Goal: Book appointment/travel/reservation

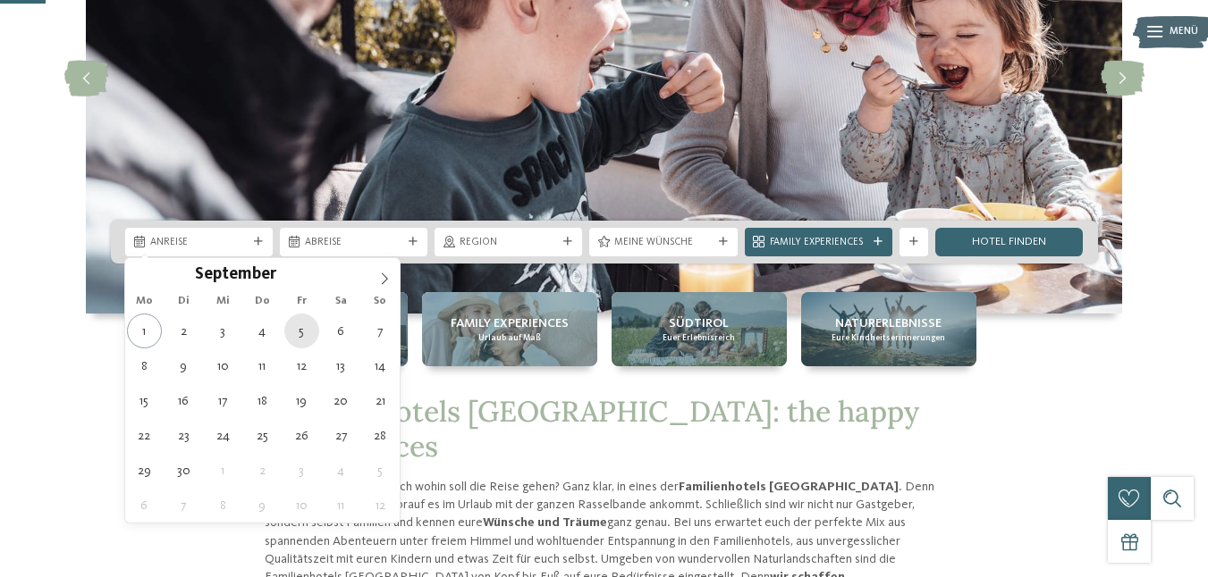
type div "[DATE]"
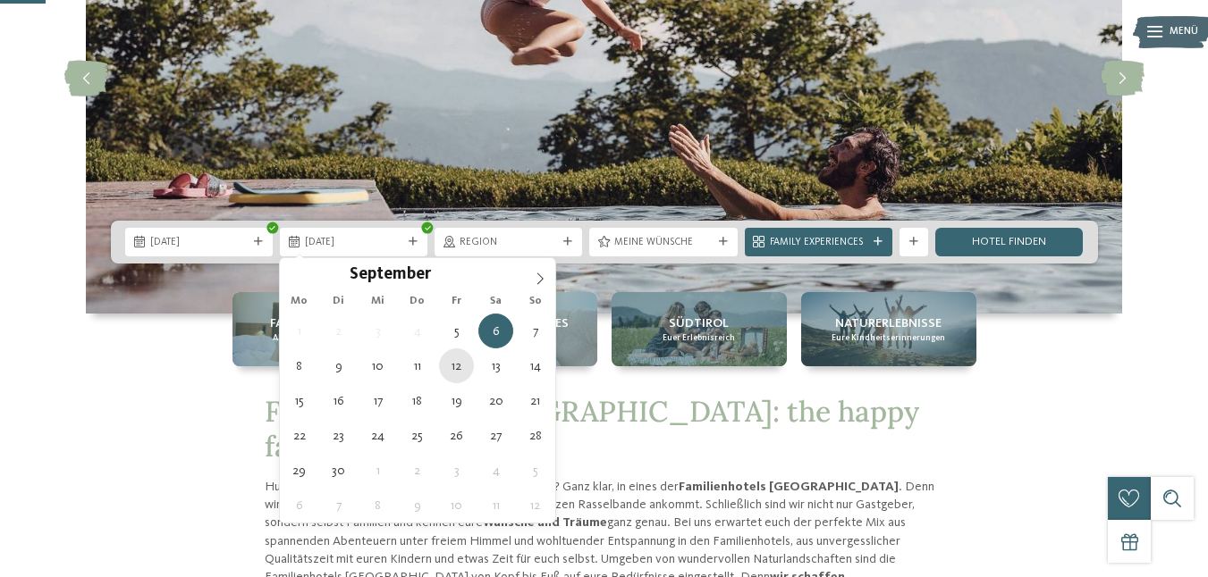
type div "[DATE]"
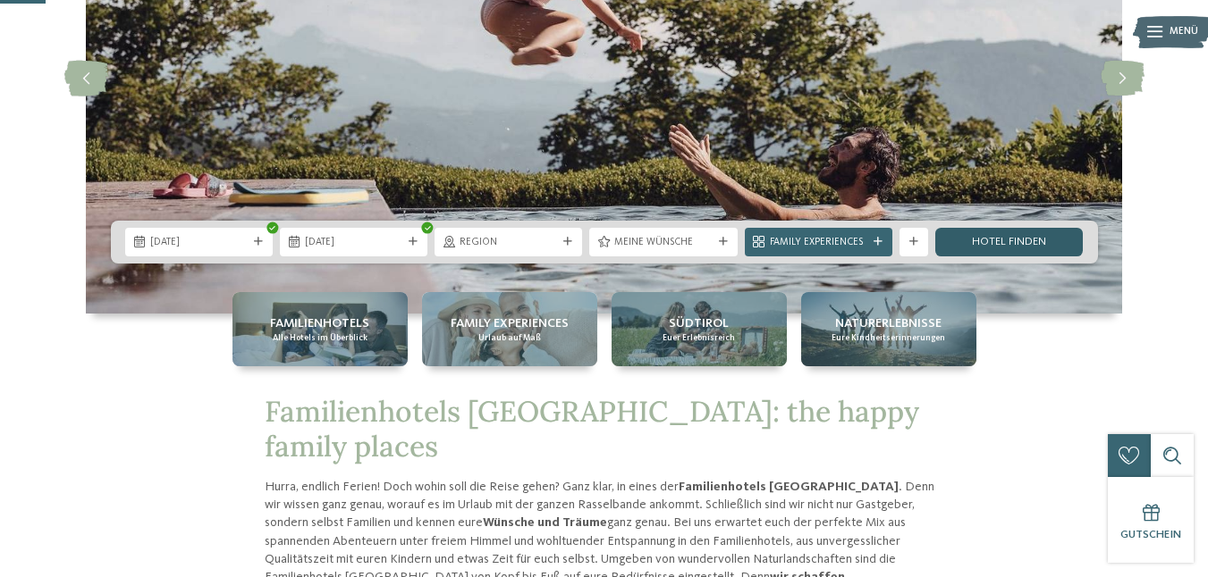
click at [1000, 237] on link "Hotel finden" at bounding box center [1008, 242] width 147 height 29
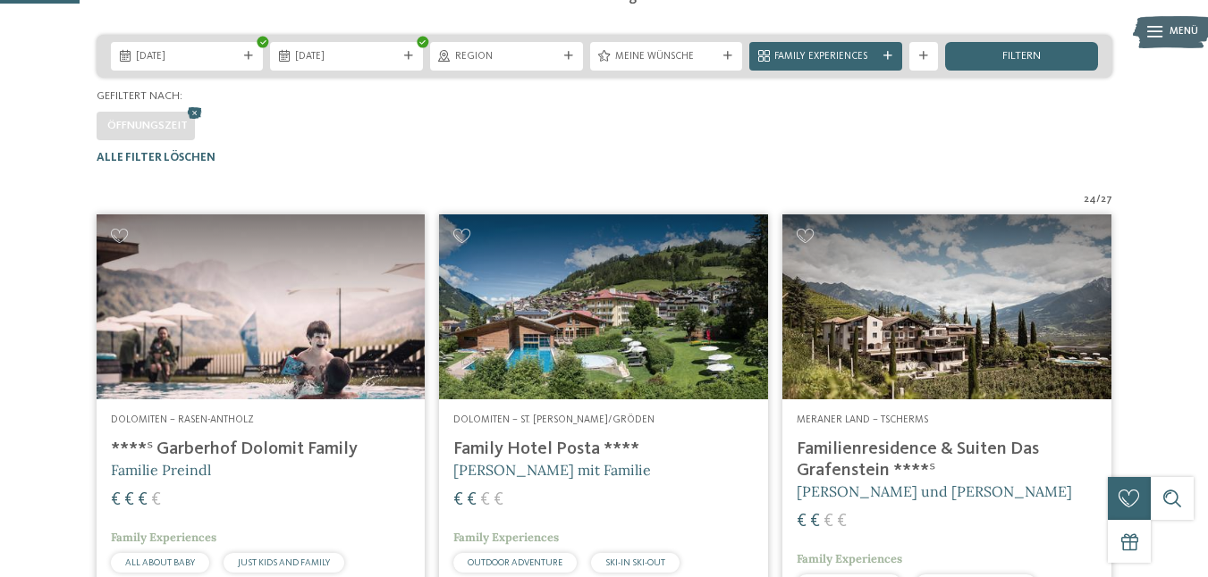
scroll to position [295, 0]
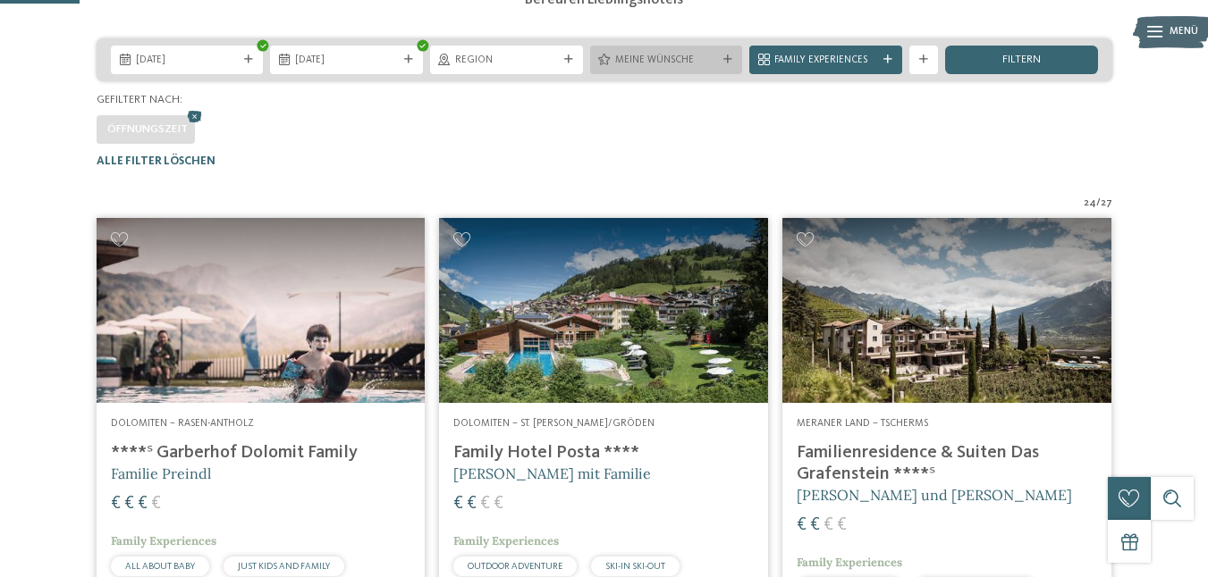
click at [712, 68] on span "Meine Wünsche" at bounding box center [666, 61] width 103 height 14
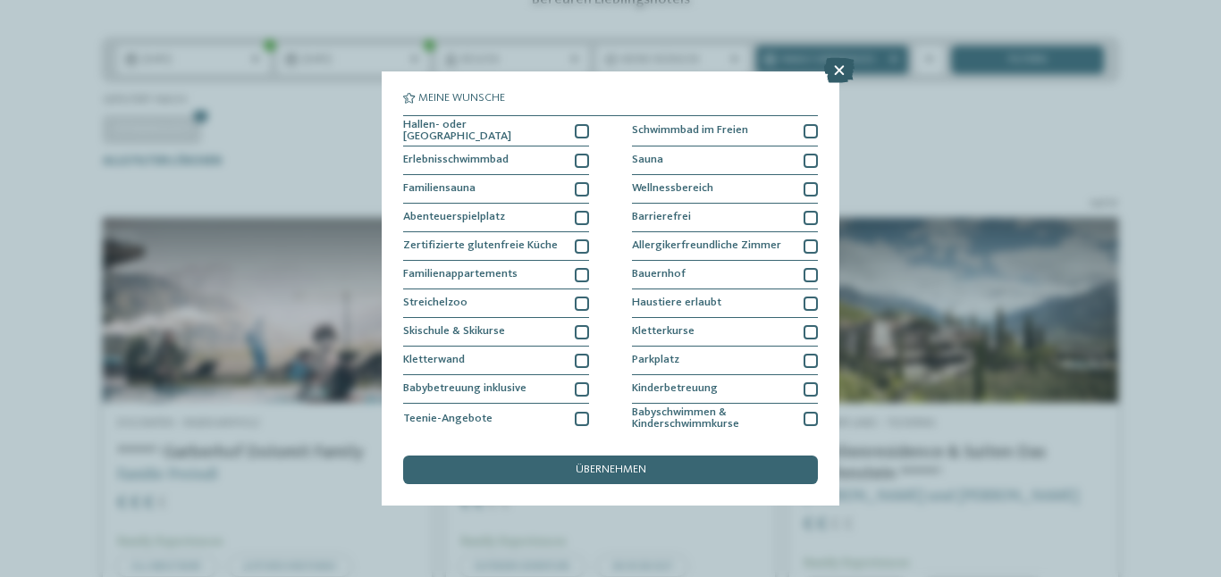
click at [826, 77] on icon at bounding box center [839, 70] width 30 height 25
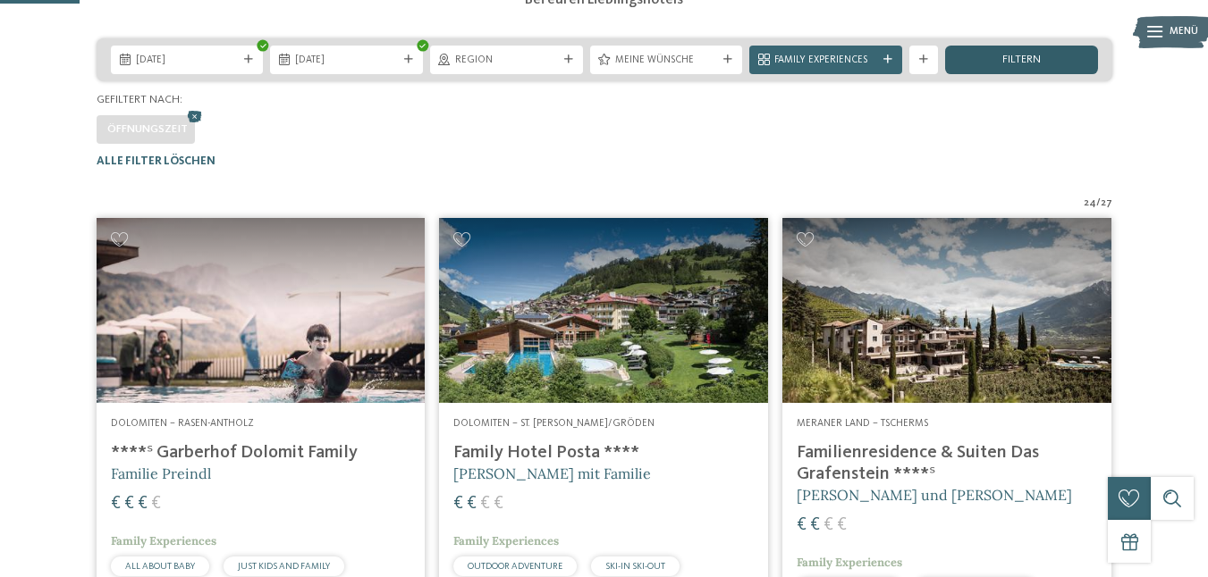
click at [1005, 66] on span "filtern" at bounding box center [1021, 61] width 38 height 12
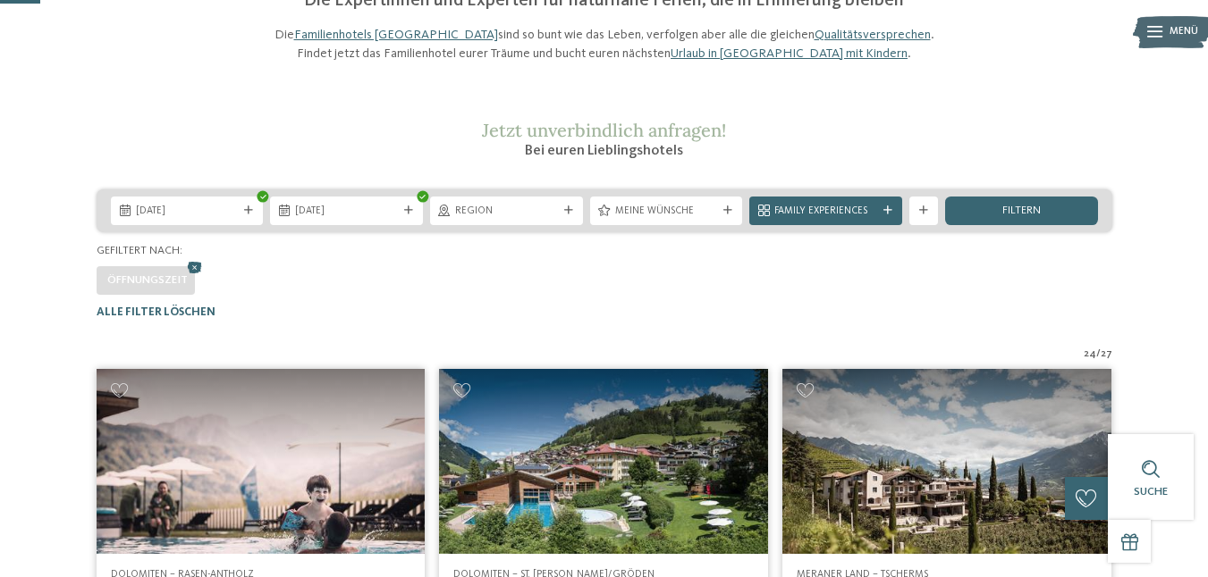
scroll to position [148, 0]
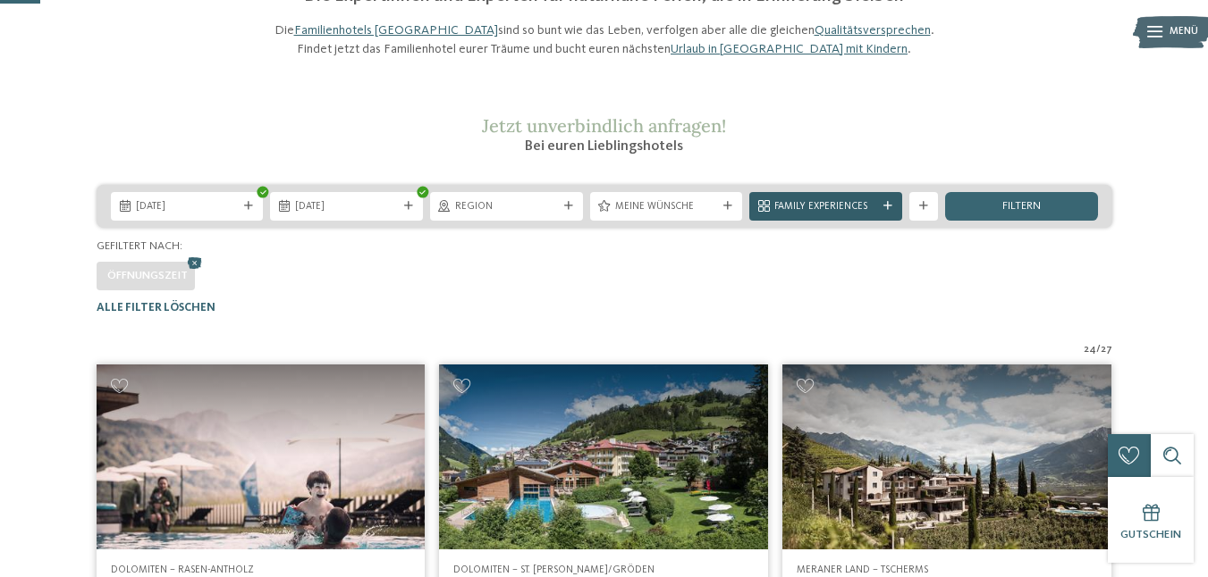
click at [881, 211] on div at bounding box center [888, 206] width 14 height 9
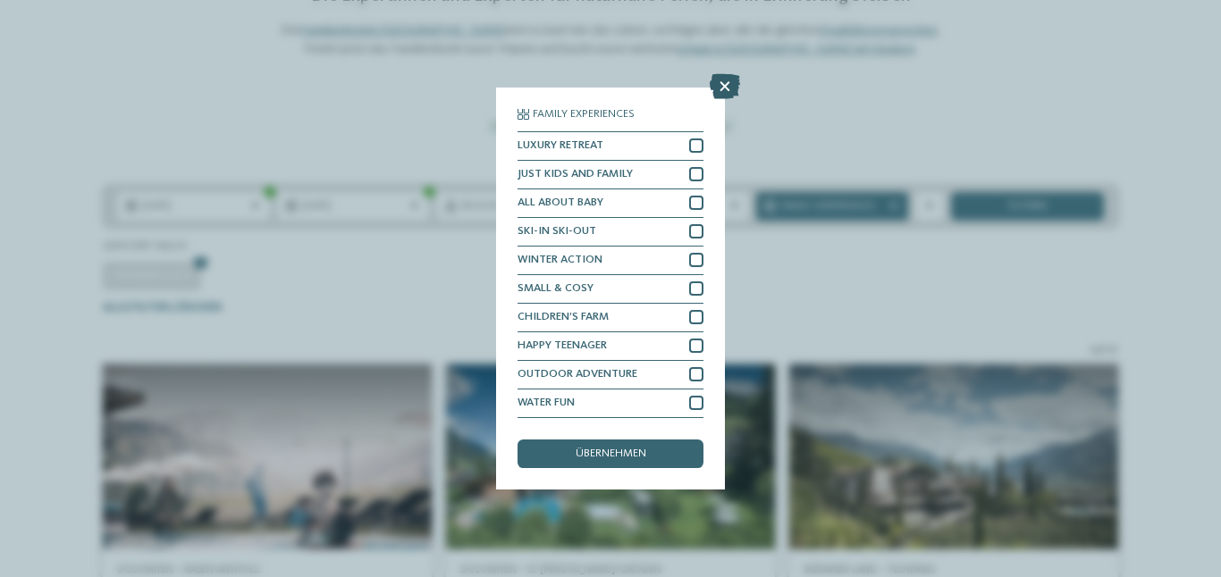
click at [721, 77] on icon at bounding box center [725, 86] width 30 height 25
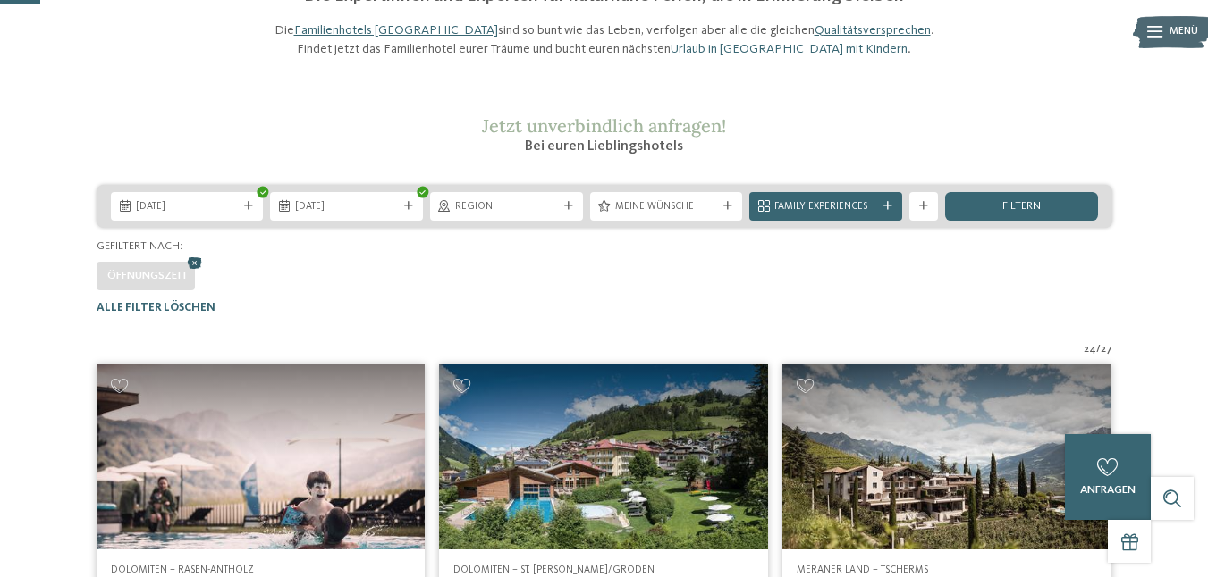
click at [193, 273] on icon at bounding box center [194, 263] width 21 height 19
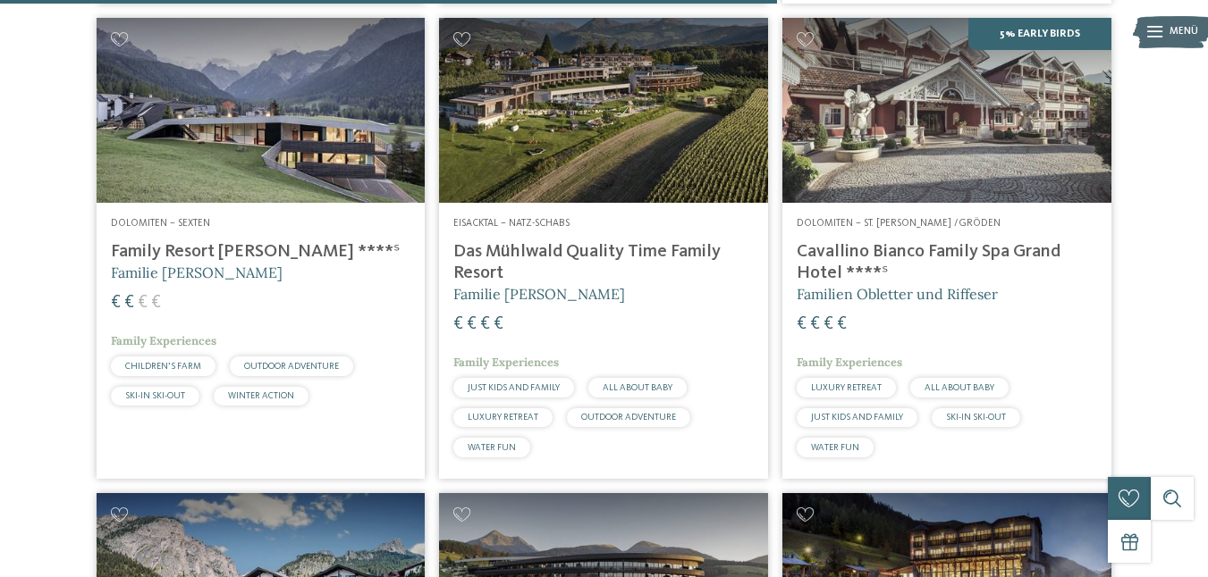
scroll to position [3066, 0]
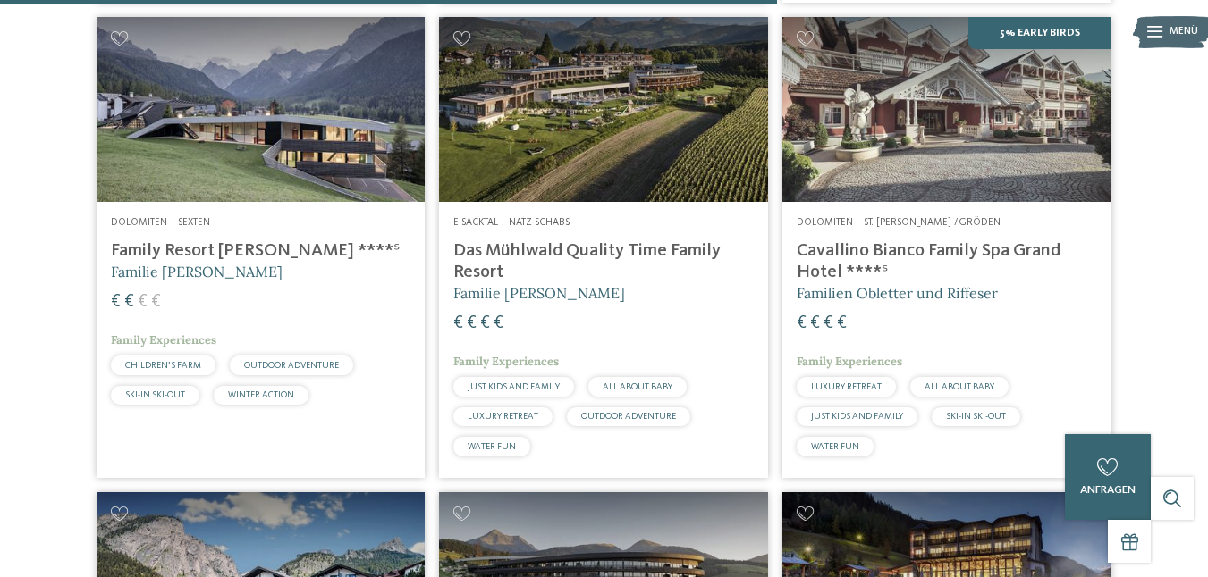
click at [373, 169] on img at bounding box center [261, 109] width 329 height 185
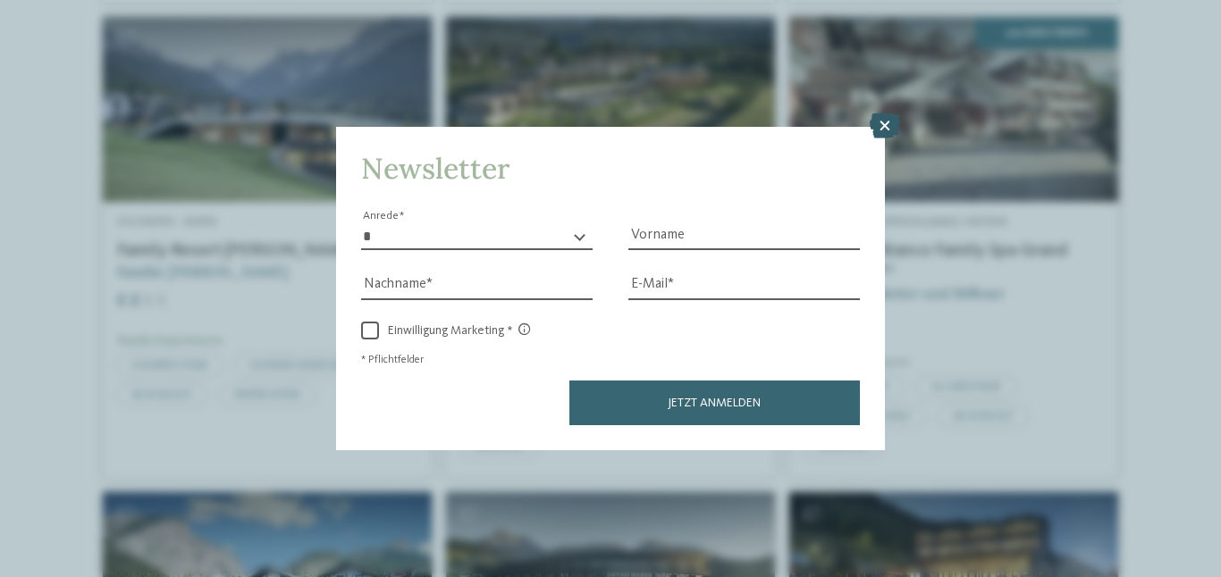
click at [882, 139] on icon at bounding box center [885, 126] width 30 height 25
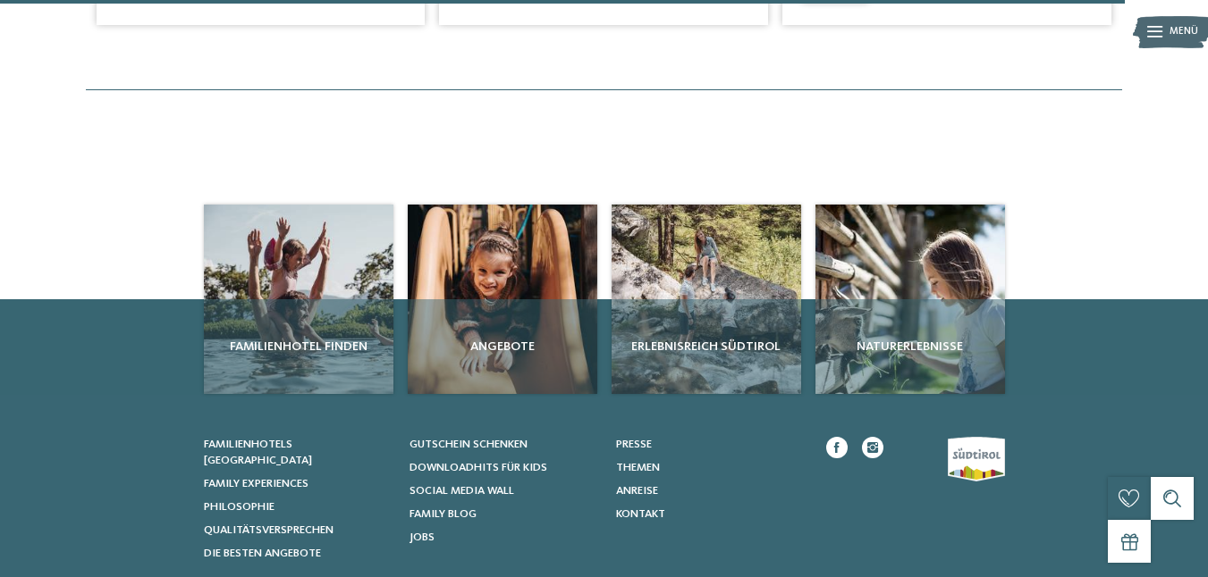
scroll to position [4457, 0]
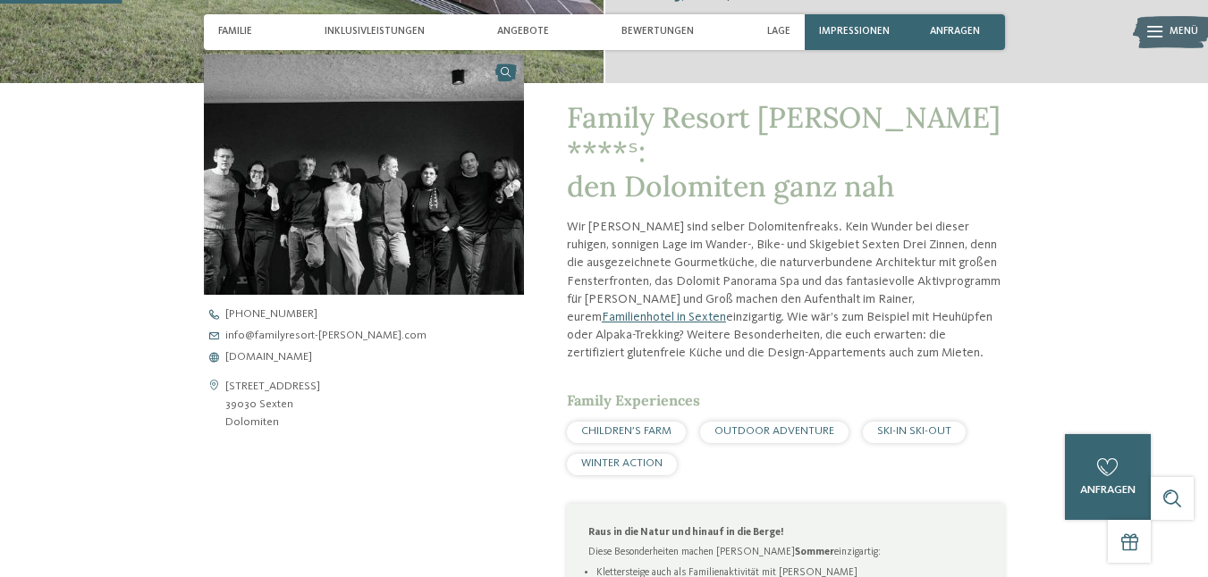
scroll to position [454, 0]
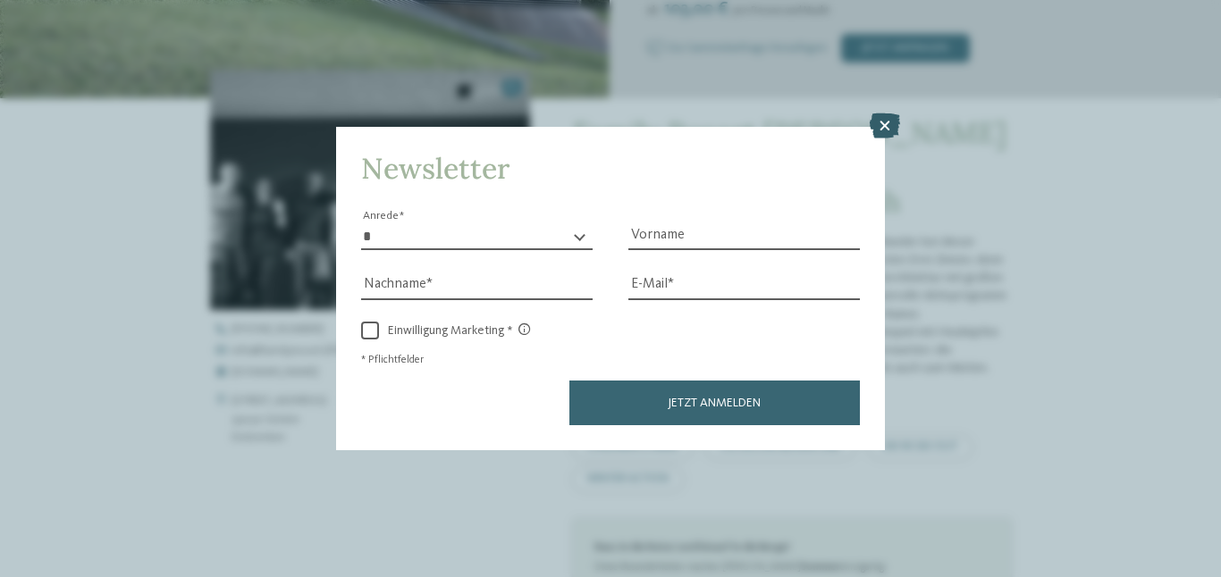
click at [890, 120] on icon at bounding box center [885, 126] width 30 height 25
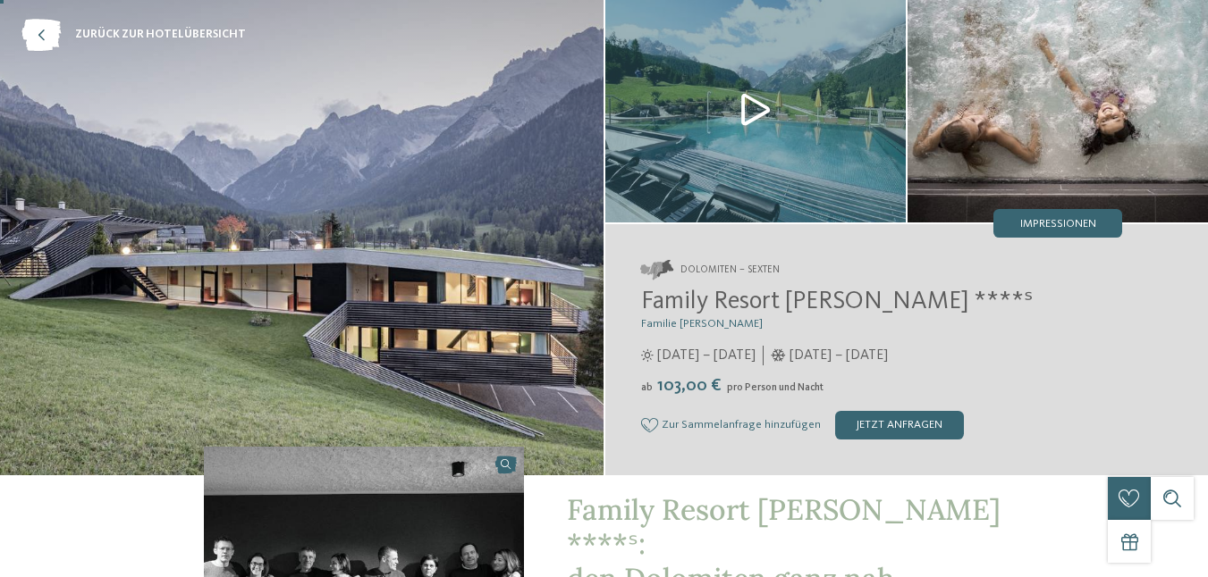
scroll to position [0, 0]
